Goal: Information Seeking & Learning: Learn about a topic

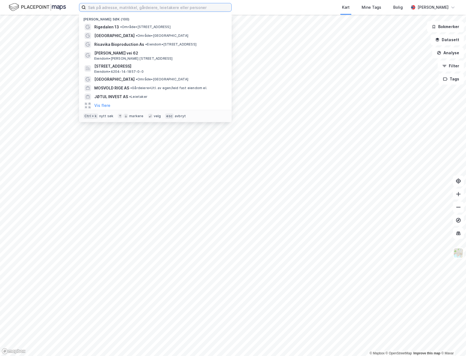
click at [113, 7] on input at bounding box center [158, 7] width 145 height 8
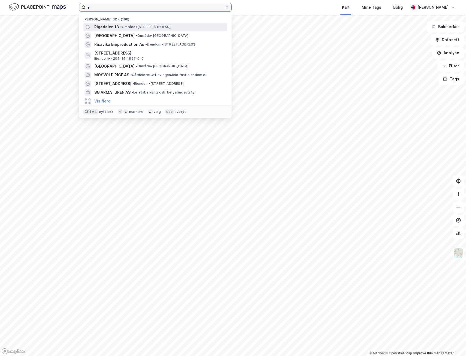
type input "r"
